Goal: Task Accomplishment & Management: Use online tool/utility

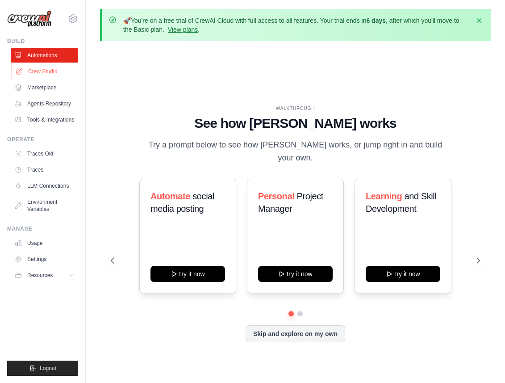
click at [47, 74] on link "Crew Studio" at bounding box center [45, 71] width 67 height 14
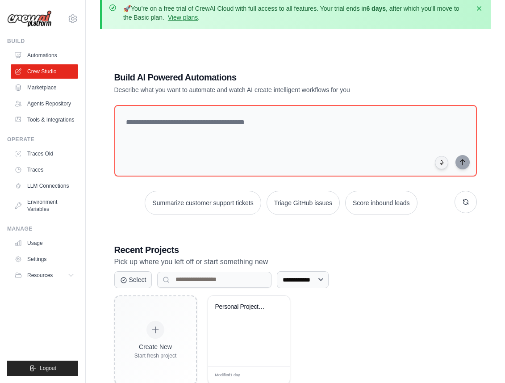
scroll to position [57, 0]
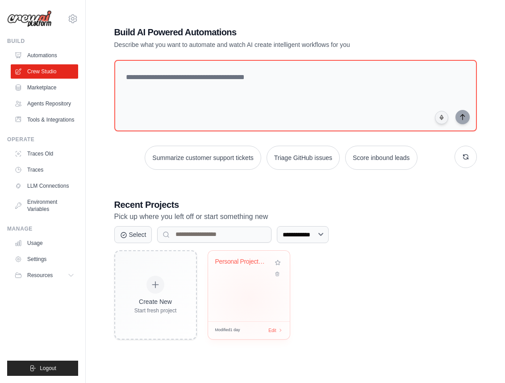
click at [249, 297] on div "Personal Project Management & Produ..." at bounding box center [249, 286] width 82 height 71
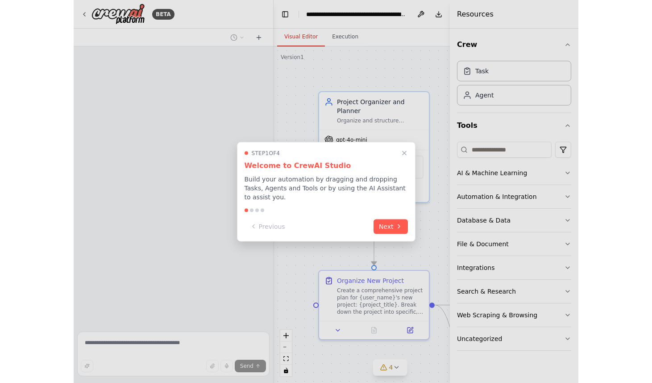
scroll to position [1050, 0]
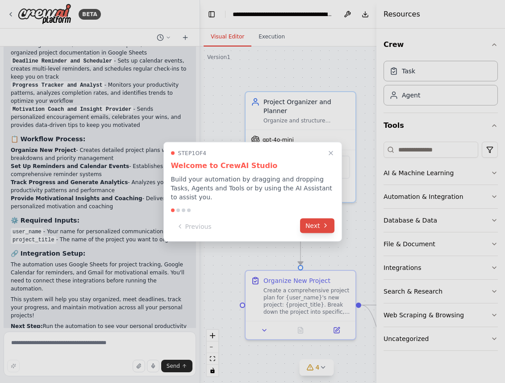
click at [312, 228] on button "Next" at bounding box center [317, 225] width 34 height 15
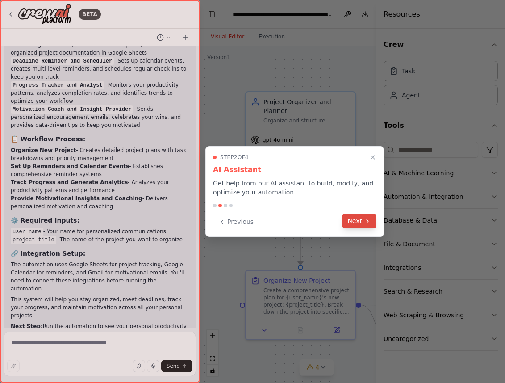
click at [359, 217] on button "Next" at bounding box center [359, 220] width 34 height 15
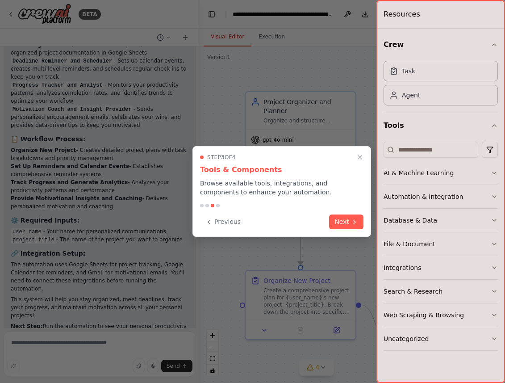
click at [359, 217] on button "Next" at bounding box center [346, 221] width 34 height 15
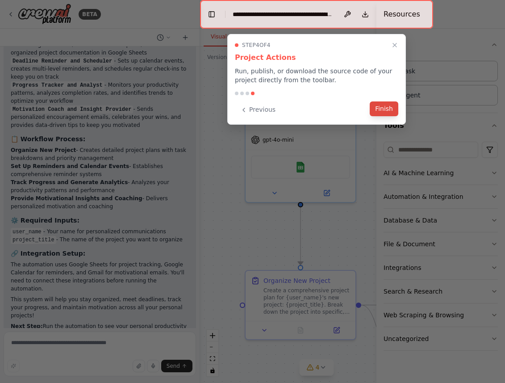
click at [388, 115] on button "Finish" at bounding box center [384, 108] width 29 height 15
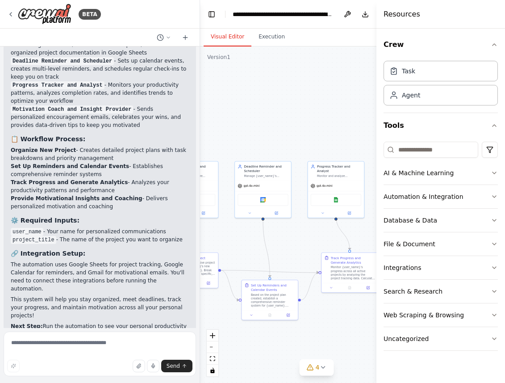
drag, startPoint x: 347, startPoint y: 249, endPoint x: 226, endPoint y: 246, distance: 121.1
click at [226, 246] on div ".deletable-edge-delete-btn { width: 20px; height: 20px; border: 0px solid #ffff…" at bounding box center [316, 214] width 233 height 336
drag, startPoint x: 322, startPoint y: 259, endPoint x: 341, endPoint y: 254, distance: 19.0
click at [341, 254] on div "Track Progress and Generate Analytics Monitor {user_name}'s progress across all…" at bounding box center [367, 262] width 56 height 30
click at [1, 110] on button "Toggle Sidebar" at bounding box center [-1, 191] width 7 height 383
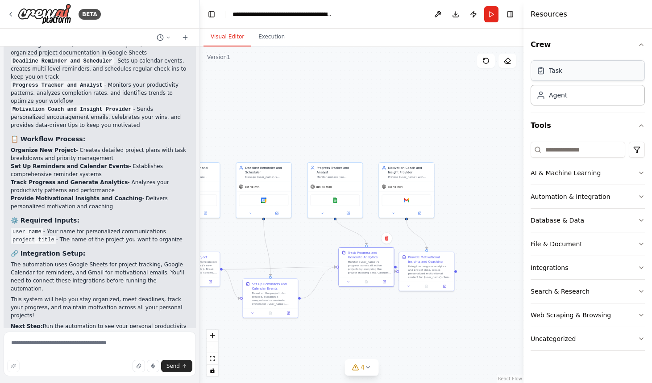
click at [505, 71] on div "Task" at bounding box center [588, 70] width 114 height 21
click at [417, 115] on div "New Task Task description" at bounding box center [424, 111] width 55 height 14
click at [418, 115] on div "New Task Task description" at bounding box center [424, 111] width 55 height 14
click at [445, 124] on button at bounding box center [442, 122] width 15 height 5
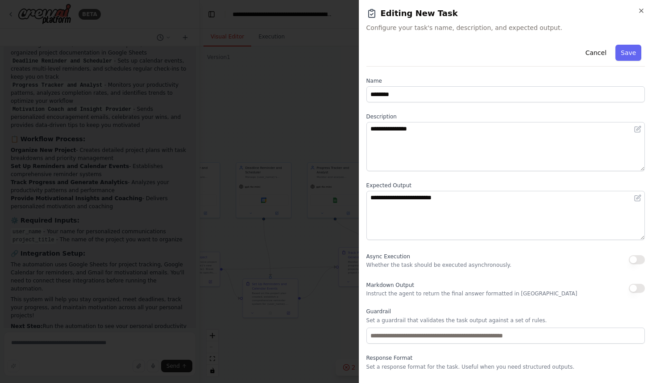
click at [505, 10] on h2 "Editing New Task" at bounding box center [506, 13] width 279 height 13
click at [505, 10] on icon "button" at bounding box center [641, 10] width 7 height 7
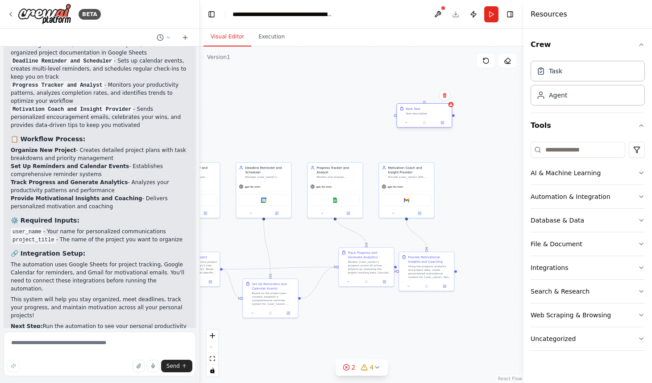
click at [418, 112] on div "Task description" at bounding box center [427, 114] width 43 height 4
click at [412, 110] on div "New Task" at bounding box center [413, 108] width 15 height 4
click at [409, 124] on button at bounding box center [406, 122] width 15 height 5
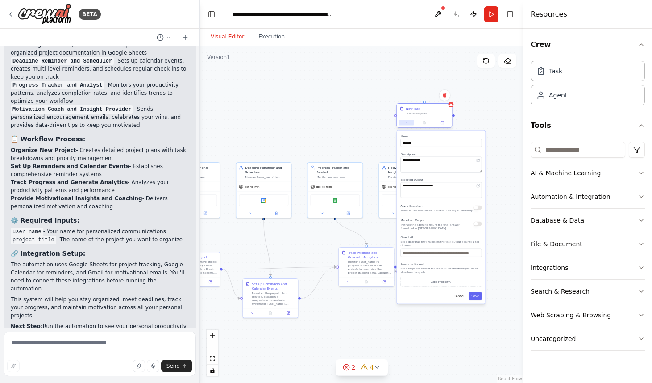
click at [409, 124] on button at bounding box center [406, 122] width 15 height 5
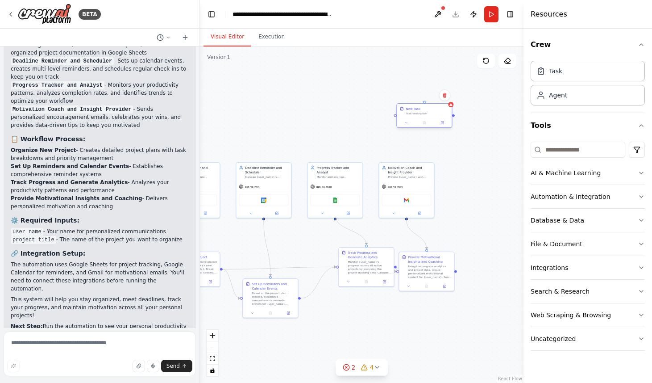
click at [408, 128] on div "New Task Task description" at bounding box center [425, 116] width 56 height 25
click at [407, 125] on div at bounding box center [424, 122] width 55 height 9
click at [408, 121] on icon at bounding box center [407, 123] width 4 height 4
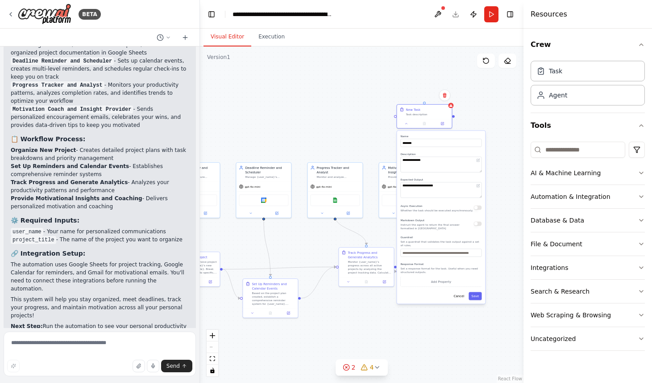
click at [430, 153] on label "Description" at bounding box center [441, 154] width 81 height 4
click at [430, 160] on textarea "**********" at bounding box center [441, 165] width 81 height 16
click at [439, 192] on textarea "**********" at bounding box center [441, 190] width 81 height 16
click at [426, 285] on button "Add Property" at bounding box center [441, 281] width 81 height 10
click at [437, 283] on select "**** ******* ******* **** ******" at bounding box center [441, 280] width 21 height 8
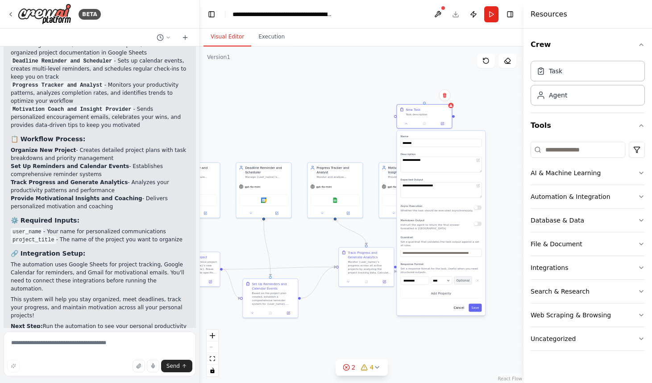
click at [470, 279] on button "Optional" at bounding box center [463, 280] width 18 height 8
click at [459, 308] on button "Cancel" at bounding box center [460, 308] width 16 height 8
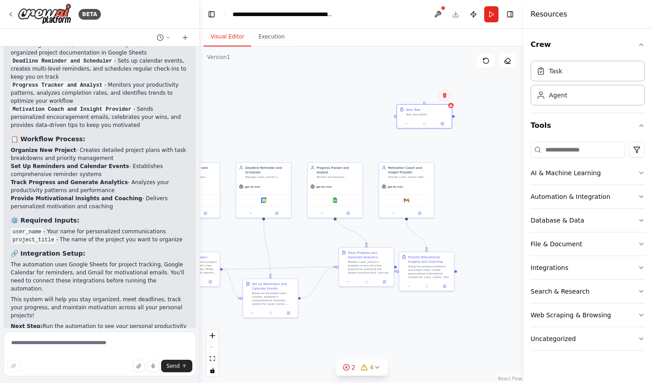
click at [448, 96] on button at bounding box center [445, 95] width 12 height 12
click at [422, 97] on button "Confirm" at bounding box center [420, 95] width 32 height 11
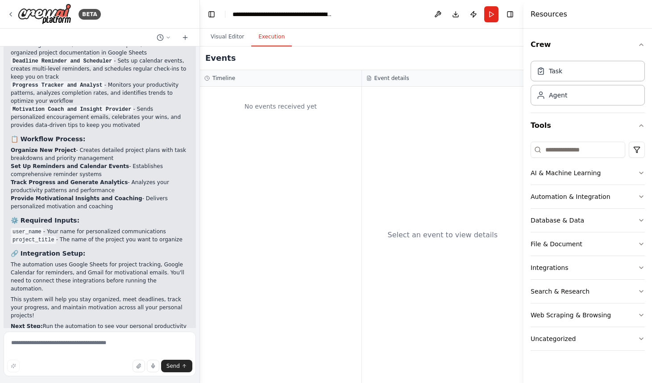
click at [266, 38] on button "Execution" at bounding box center [271, 37] width 41 height 19
click at [223, 38] on button "Visual Editor" at bounding box center [228, 37] width 48 height 19
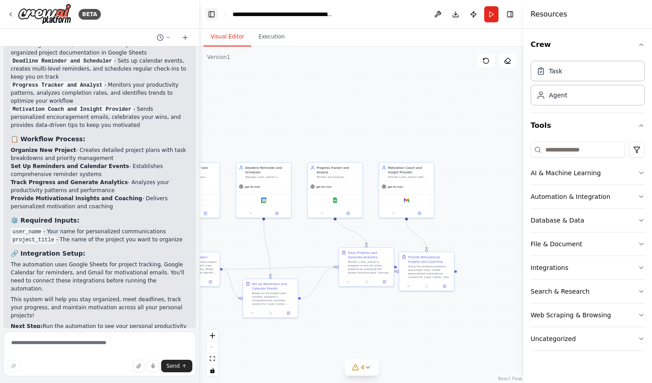
click at [210, 8] on button "Toggle Left Sidebar" at bounding box center [211, 14] width 13 height 13
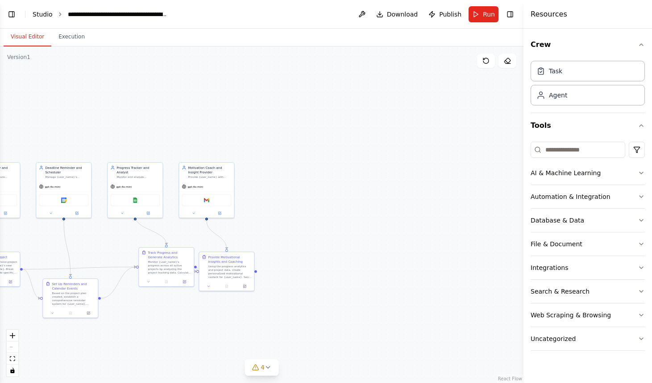
click at [41, 13] on link "Studio" at bounding box center [43, 14] width 20 height 7
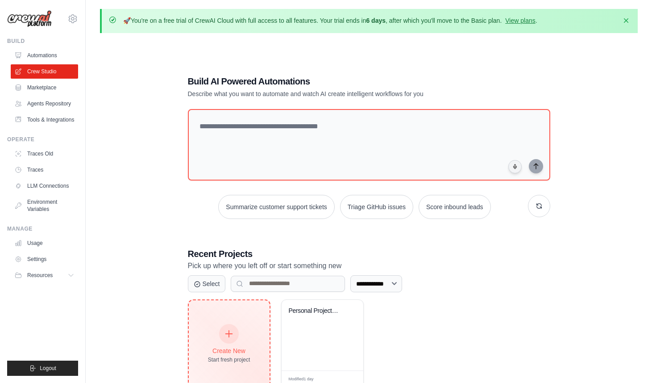
click at [237, 337] on div "Create New Start fresh project" at bounding box center [229, 344] width 42 height 38
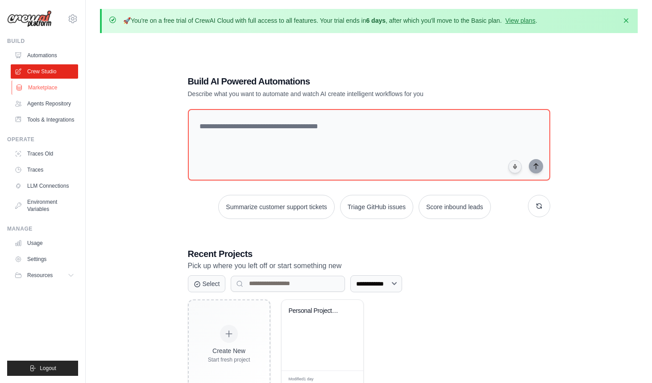
click at [45, 88] on link "Marketplace" at bounding box center [45, 87] width 67 height 14
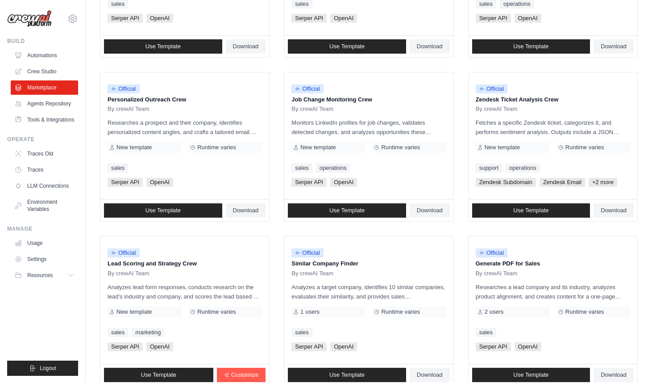
scroll to position [476, 0]
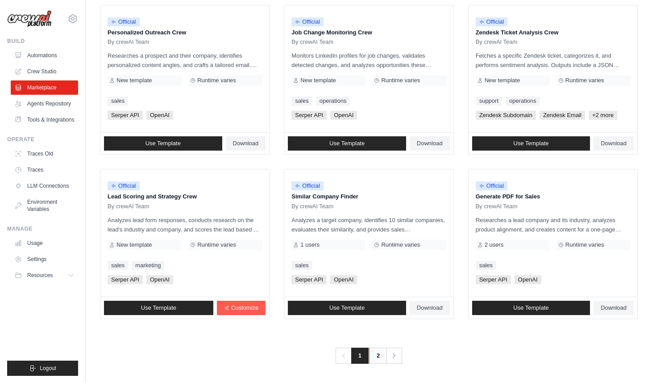
click at [379, 355] on link "2" at bounding box center [378, 355] width 18 height 16
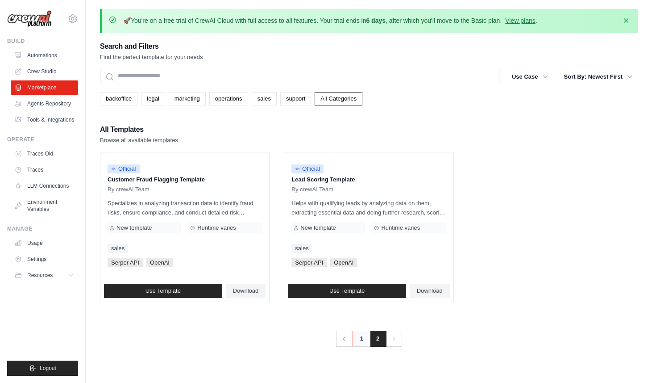
click at [362, 338] on link "1" at bounding box center [362, 338] width 18 height 16
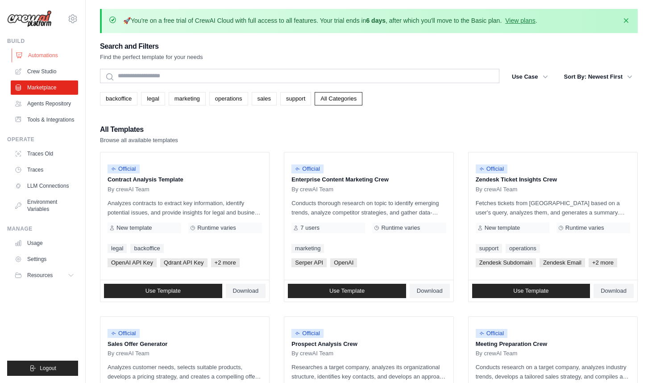
click at [44, 54] on link "Automations" at bounding box center [45, 55] width 67 height 14
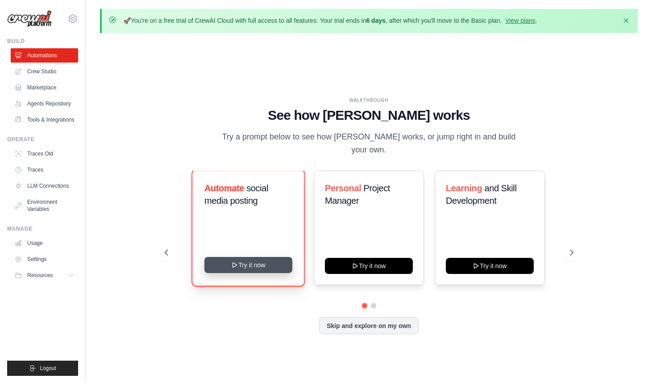
click at [267, 260] on button "Try it now" at bounding box center [249, 265] width 88 height 16
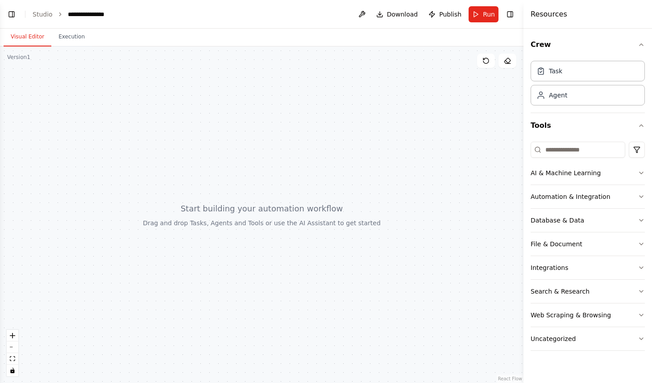
click at [220, 183] on div at bounding box center [262, 214] width 524 height 336
drag, startPoint x: 142, startPoint y: 192, endPoint x: 266, endPoint y: 177, distance: 124.6
click at [269, 181] on div at bounding box center [262, 214] width 524 height 336
click at [325, 202] on div at bounding box center [262, 214] width 524 height 336
click at [595, 70] on div "Task" at bounding box center [588, 70] width 114 height 21
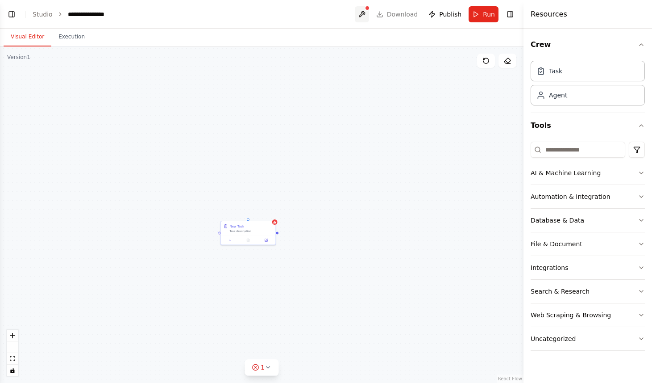
click at [364, 13] on button at bounding box center [362, 14] width 14 height 16
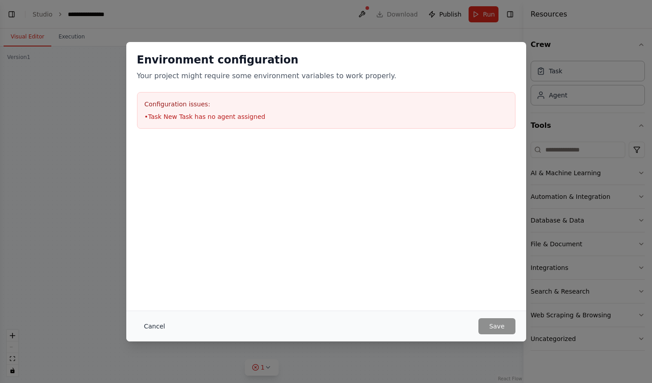
click at [154, 326] on button "Cancel" at bounding box center [154, 326] width 35 height 16
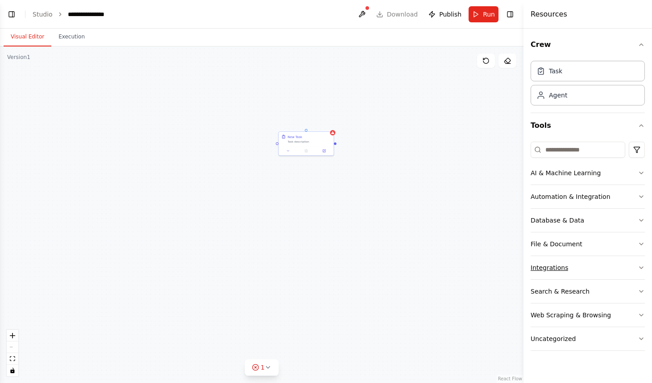
click at [564, 268] on div "Integrations" at bounding box center [550, 267] width 38 height 9
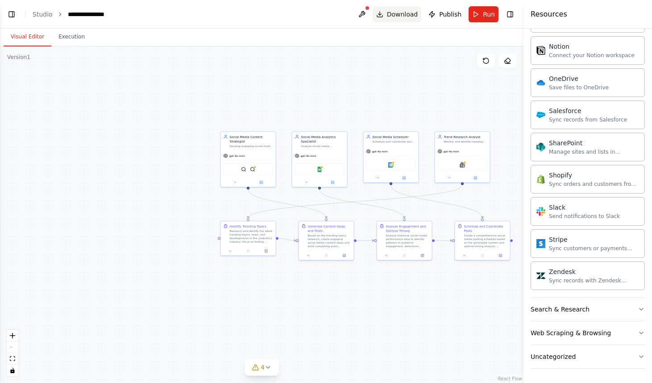
scroll to position [340, 0]
